Goal: Navigation & Orientation: Find specific page/section

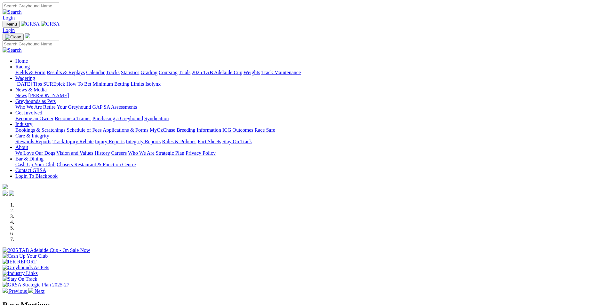
click at [15, 15] on link "Login" at bounding box center [9, 17] width 12 height 5
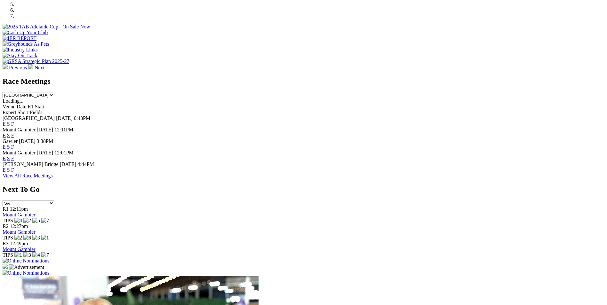
scroll to position [224, 0]
click at [49, 258] on img at bounding box center [26, 261] width 47 height 6
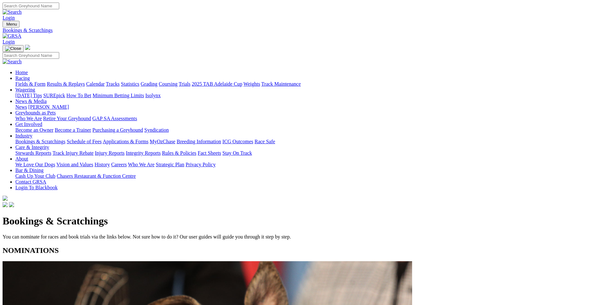
click at [175, 139] on link "MyOzChase" at bounding box center [163, 141] width 26 height 5
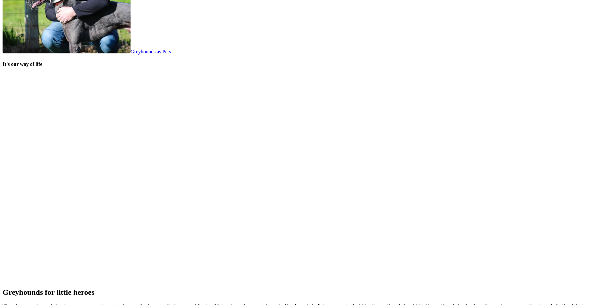
scroll to position [1280, 0]
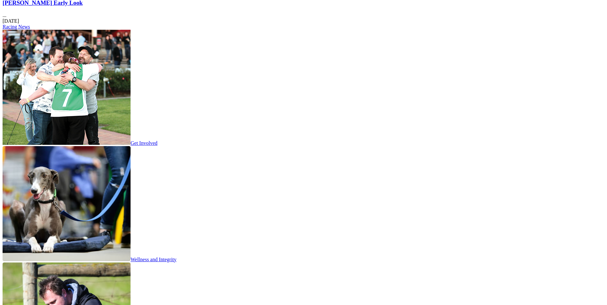
scroll to position [864, 0]
